Goal: Task Accomplishment & Management: Use online tool/utility

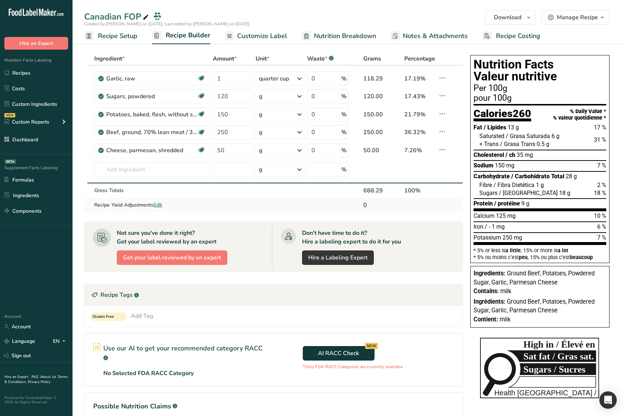
click at [396, 198] on td "0" at bounding box center [382, 205] width 41 height 15
drag, startPoint x: 244, startPoint y: 149, endPoint x: 238, endPoint y: 194, distance: 45.0
click at [244, 149] on input "50" at bounding box center [233, 150] width 40 height 15
click at [238, 205] on td at bounding box center [232, 205] width 43 height 15
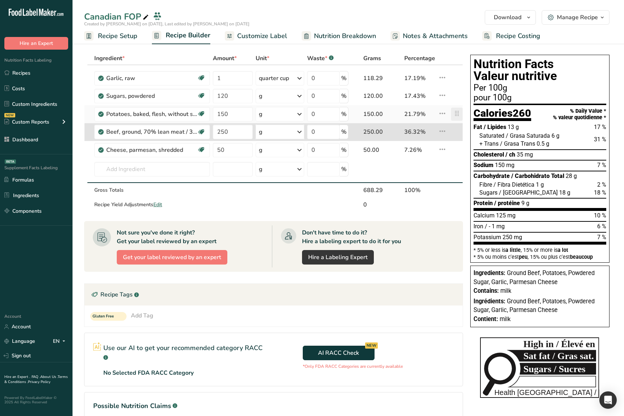
scroll to position [1, 0]
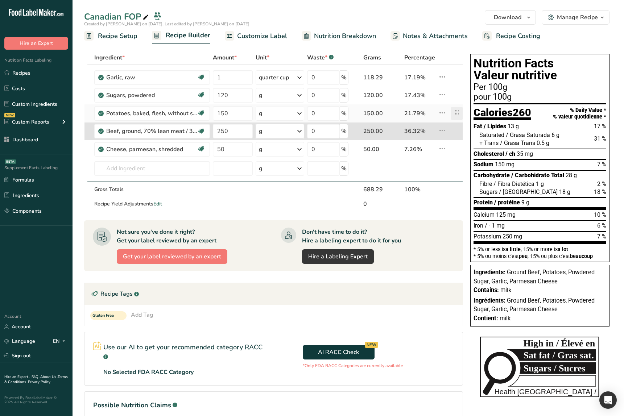
type input "250"
type input "150"
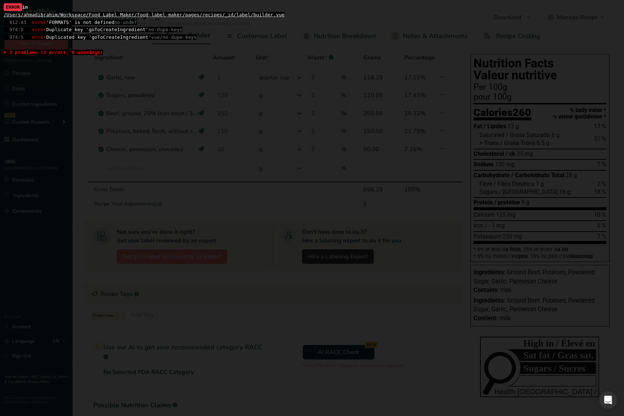
click at [119, 29] on span "974:5 error Duplicate key 'goToCreateIngredient' no-dupe-keys" at bounding box center [93, 29] width 179 height 5
copy span "goToCreateIngredient"
click at [66, 21] on span "812:43 error 'FORMATS' is not defined no-undef" at bounding box center [70, 22] width 133 height 5
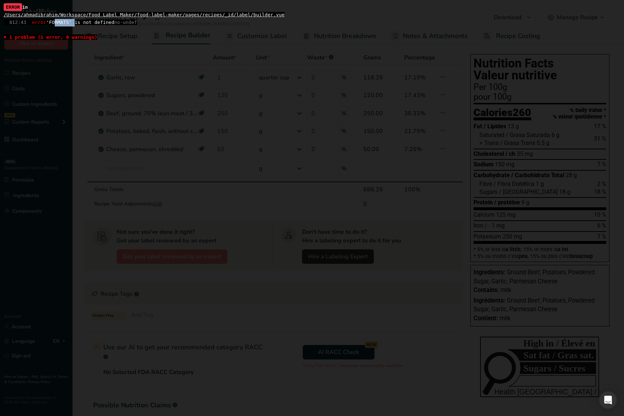
copy span "FORMATS"
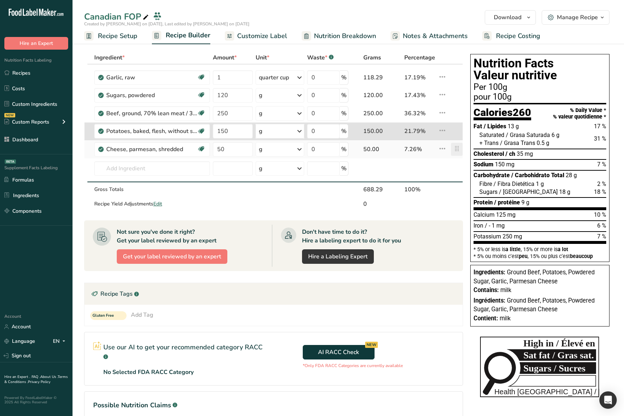
type input "50"
type input "150"
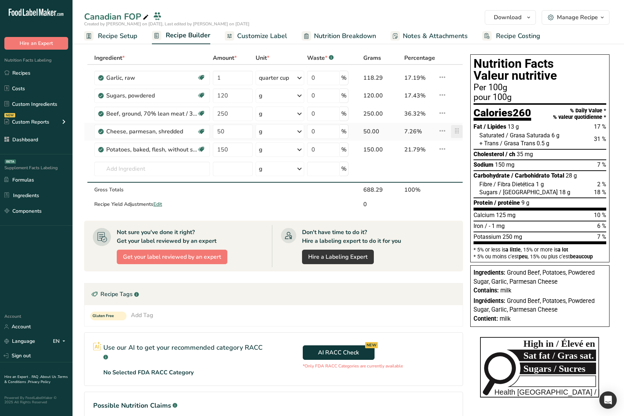
scroll to position [0, 0]
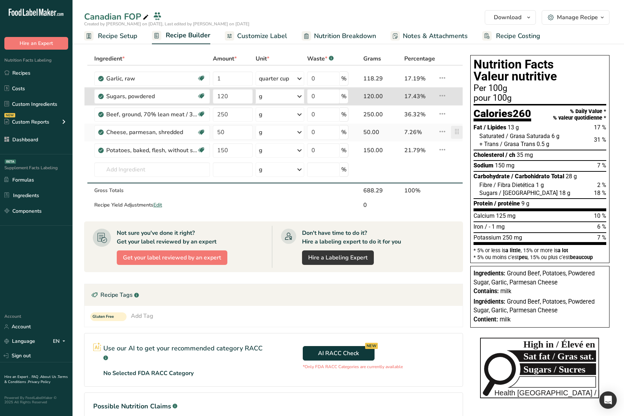
type input "50"
type input "120"
type input "150"
type input "50"
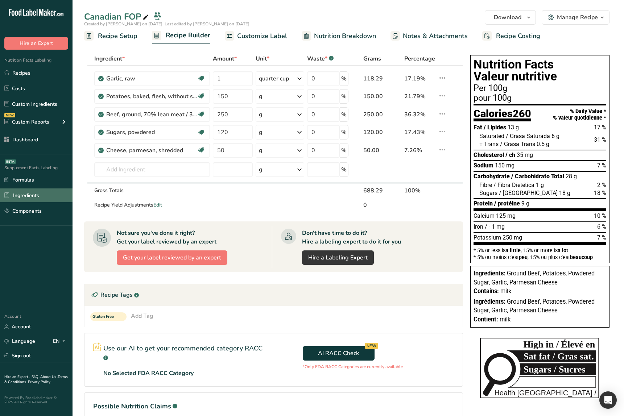
drag, startPoint x: 457, startPoint y: 150, endPoint x: 7, endPoint y: 198, distance: 452.3
click at [32, 358] on link "Sign out" at bounding box center [36, 356] width 73 height 13
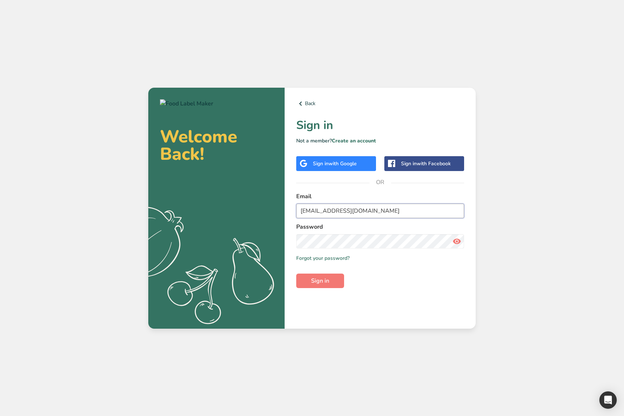
click at [346, 209] on input "ahmad@foodlabelmaker.com" at bounding box center [380, 211] width 168 height 15
type input "[EMAIL_ADDRESS][DOMAIN_NAME]"
click at [331, 282] on button "Sign in" at bounding box center [320, 281] width 48 height 15
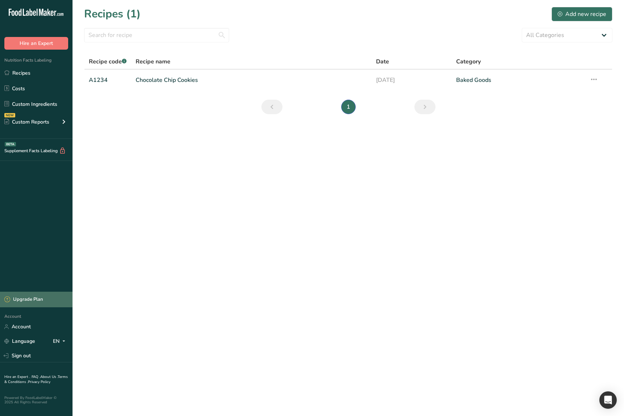
click at [53, 305] on div "Upgrade Plan" at bounding box center [36, 300] width 73 height 16
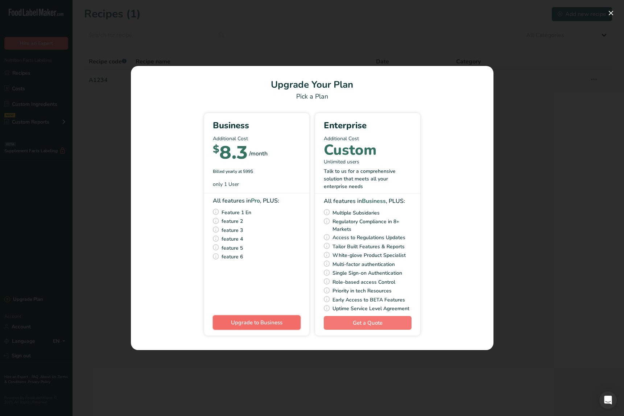
click at [259, 326] on span "Upgrade to Business" at bounding box center [256, 322] width 51 height 9
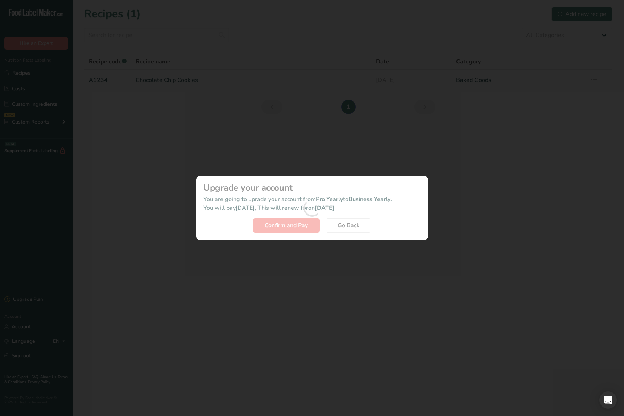
click at [346, 228] on div "Activity Log Modal" at bounding box center [312, 208] width 232 height 64
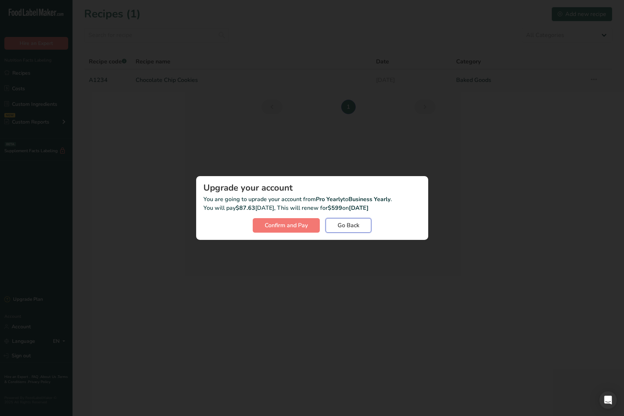
drag, startPoint x: 359, startPoint y: 224, endPoint x: 203, endPoint y: 311, distance: 178.1
click at [359, 224] on span "Go Back" at bounding box center [349, 225] width 22 height 9
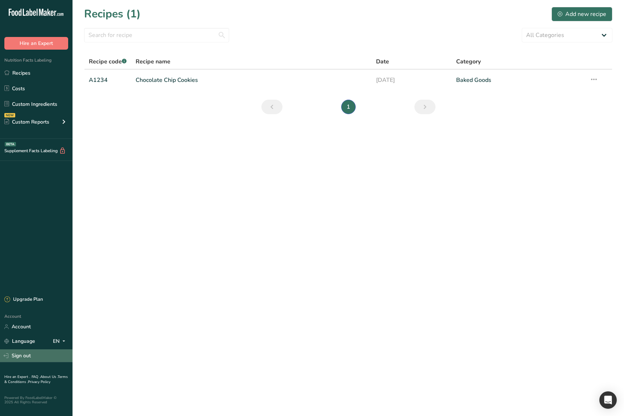
click at [42, 354] on link "Sign out" at bounding box center [36, 356] width 73 height 13
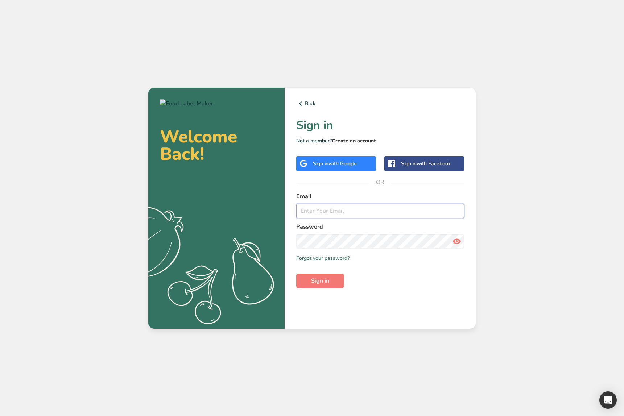
type input "[EMAIL_ADDRESS][DOMAIN_NAME]"
click at [369, 141] on link "Create an account" at bounding box center [354, 140] width 44 height 7
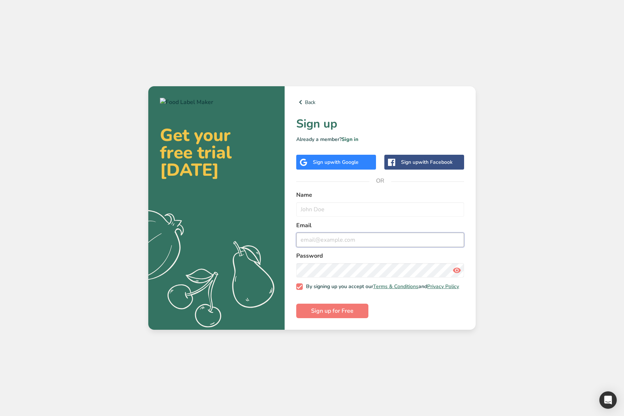
type input "[EMAIL_ADDRESS][DOMAIN_NAME]"
click at [349, 214] on input "text" at bounding box center [380, 209] width 168 height 15
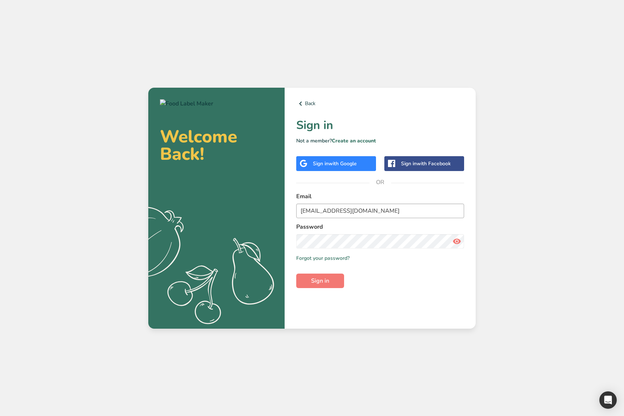
click at [354, 219] on form "Email [EMAIL_ADDRESS][DOMAIN_NAME] Password Remember me Forgot your password? S…" at bounding box center [380, 240] width 168 height 96
click at [360, 213] on input "[EMAIL_ADDRESS][DOMAIN_NAME]" at bounding box center [380, 211] width 168 height 15
type input "[EMAIL_ADDRESS][DOMAIN_NAME]"
click at [330, 280] on button "Sign in" at bounding box center [320, 281] width 48 height 15
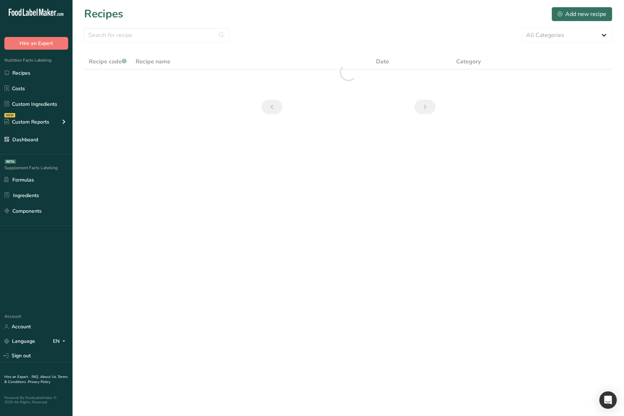
click at [247, 199] on main "Recipes Add new recipe All Categories Baked Goods [GEOGRAPHIC_DATA] category Co…" at bounding box center [312, 208] width 624 height 416
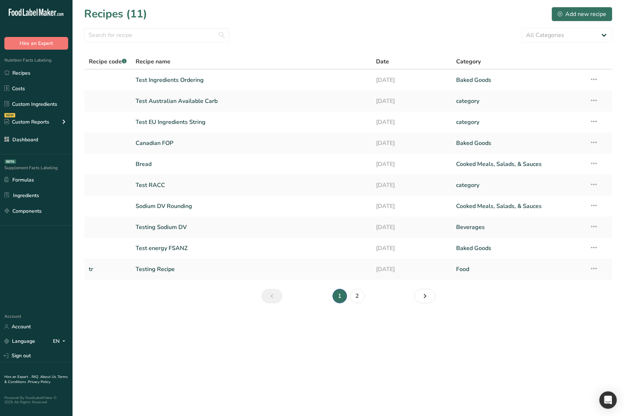
click at [251, 316] on main "Recipes (11) Add new recipe All Categories Baked Goods [GEOGRAPHIC_DATA] catego…" at bounding box center [312, 208] width 624 height 416
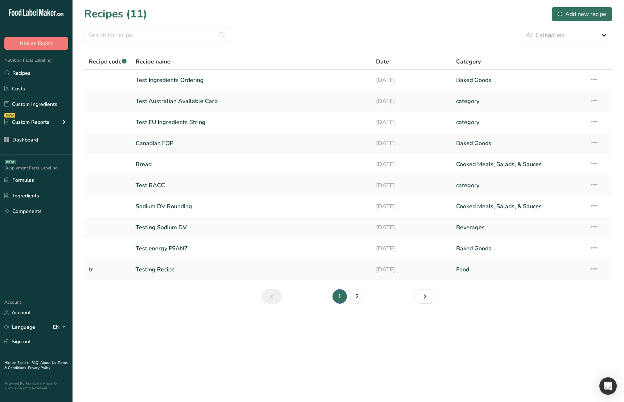
click at [483, 380] on main "Recipes (11) Add new recipe All Categories Baked Goods [GEOGRAPHIC_DATA] catego…" at bounding box center [312, 201] width 624 height 402
click at [491, 374] on main "Recipes (11) Add new recipe All Categories Baked Goods [GEOGRAPHIC_DATA] catego…" at bounding box center [312, 201] width 624 height 402
click at [203, 314] on section "Recipes (11) Add new recipe All Categories Baked Goods [GEOGRAPHIC_DATA] catego…" at bounding box center [349, 157] width 552 height 315
click at [183, 153] on td "Canadian FOP" at bounding box center [251, 143] width 240 height 21
click at [496, 169] on link "Cooked Meals, Salads, & Sauces" at bounding box center [518, 164] width 125 height 15
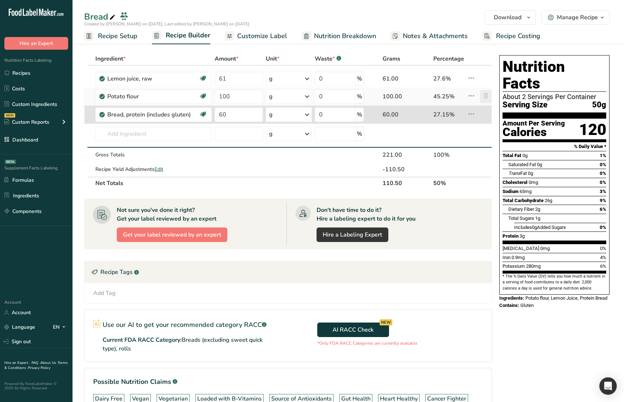
type input "60"
type input "100"
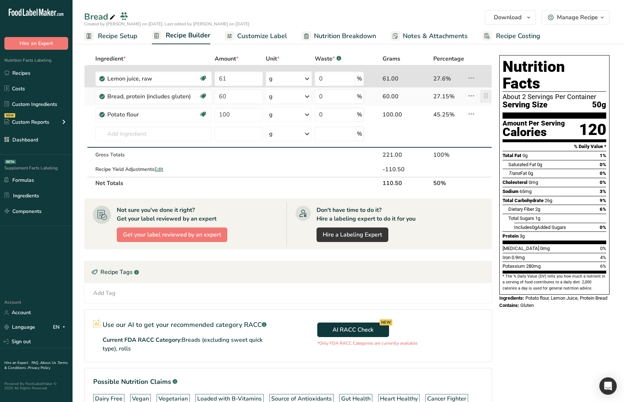
type input "60"
type input "61"
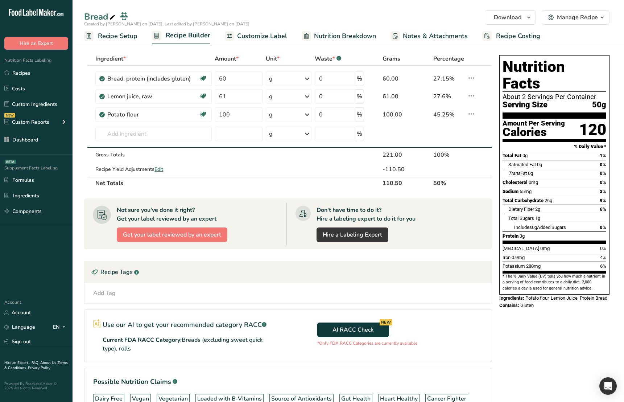
drag, startPoint x: 491, startPoint y: 100, endPoint x: 469, endPoint y: 4, distance: 98.8
